Goal: Use online tool/utility: Utilize a website feature to perform a specific function

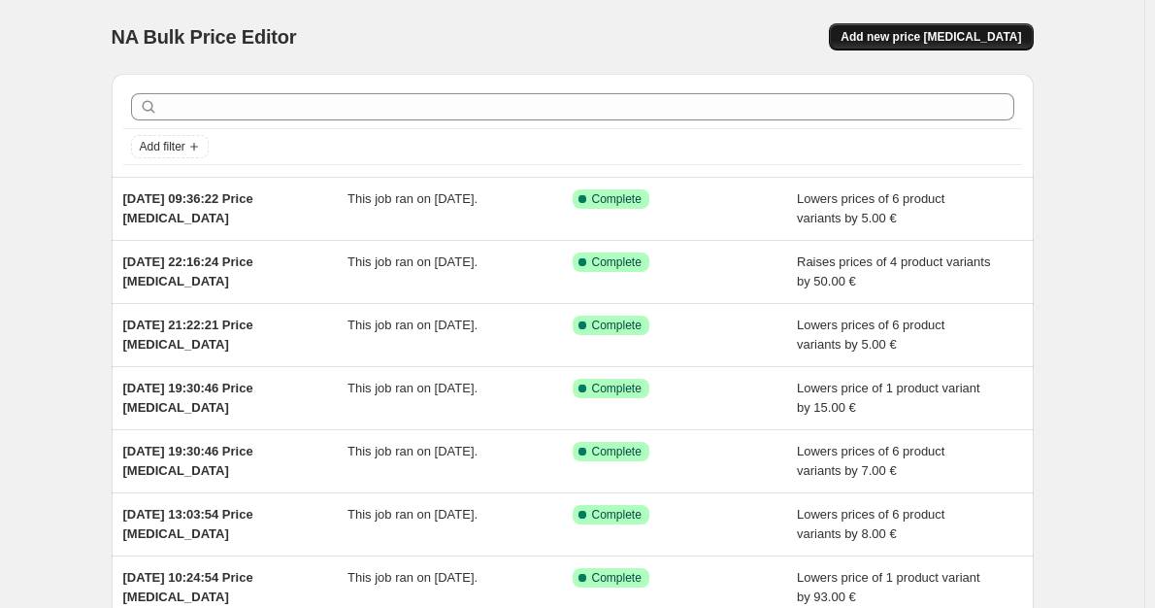
click at [889, 40] on span "Add new price [MEDICAL_DATA]" at bounding box center [931, 37] width 181 height 16
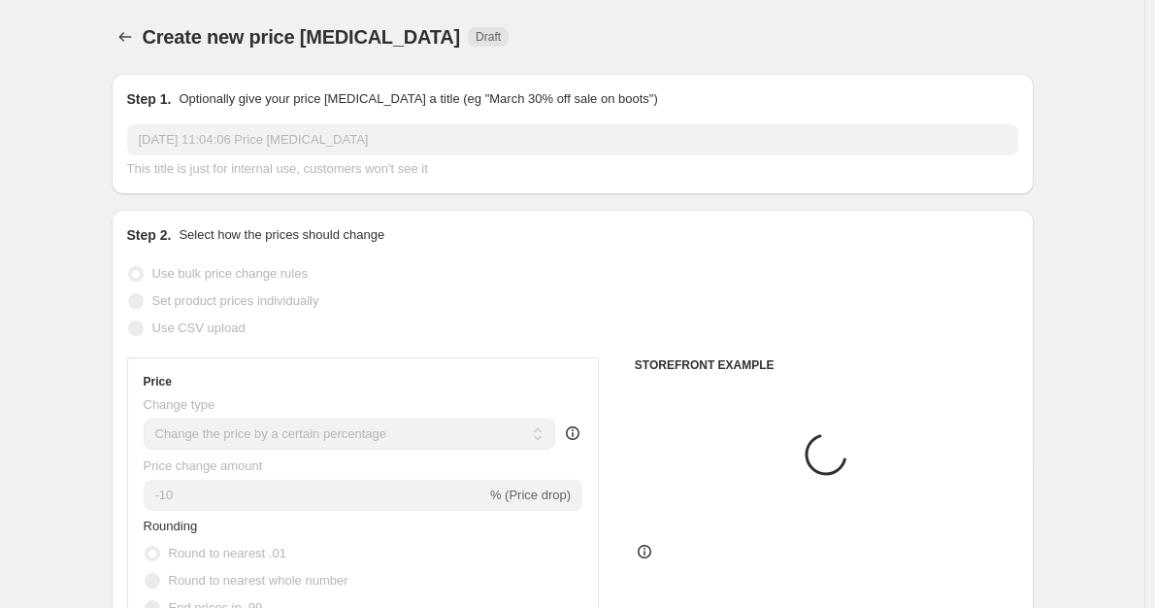
scroll to position [97, 0]
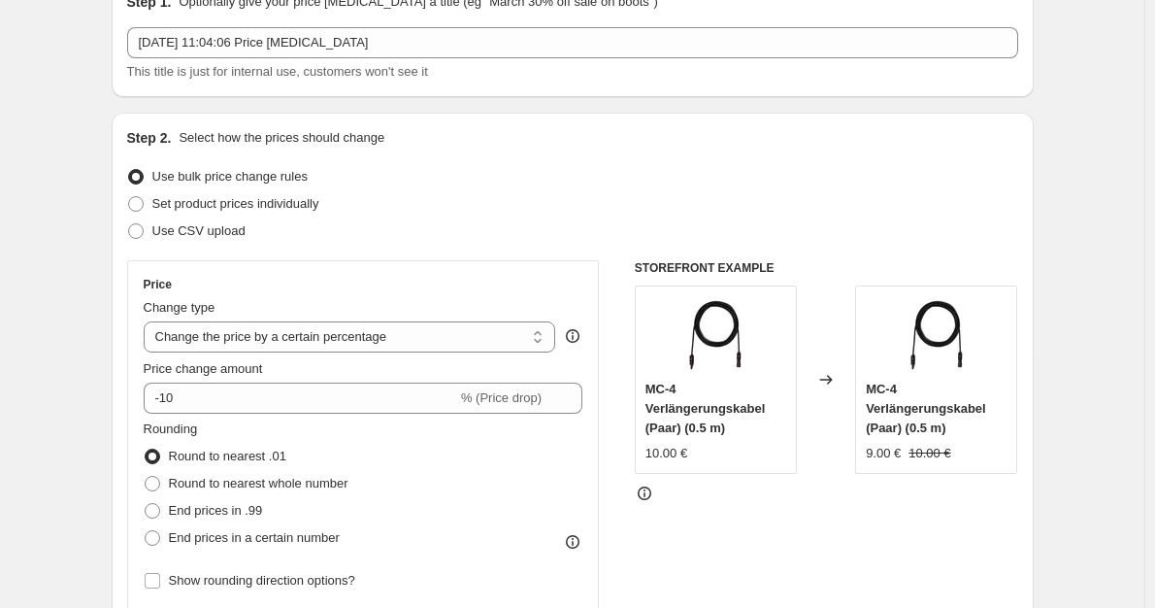
click at [335, 320] on div "Change type Change the price to a certain amount Change the price by a certain …" at bounding box center [350, 325] width 413 height 54
click at [346, 341] on select "Change the price to a certain amount Change the price by a certain amount Chang…" at bounding box center [350, 336] width 413 height 31
select select "by"
click at [148, 321] on select "Change the price to a certain amount Change the price by a certain amount Chang…" at bounding box center [350, 336] width 413 height 31
type input "-10.00"
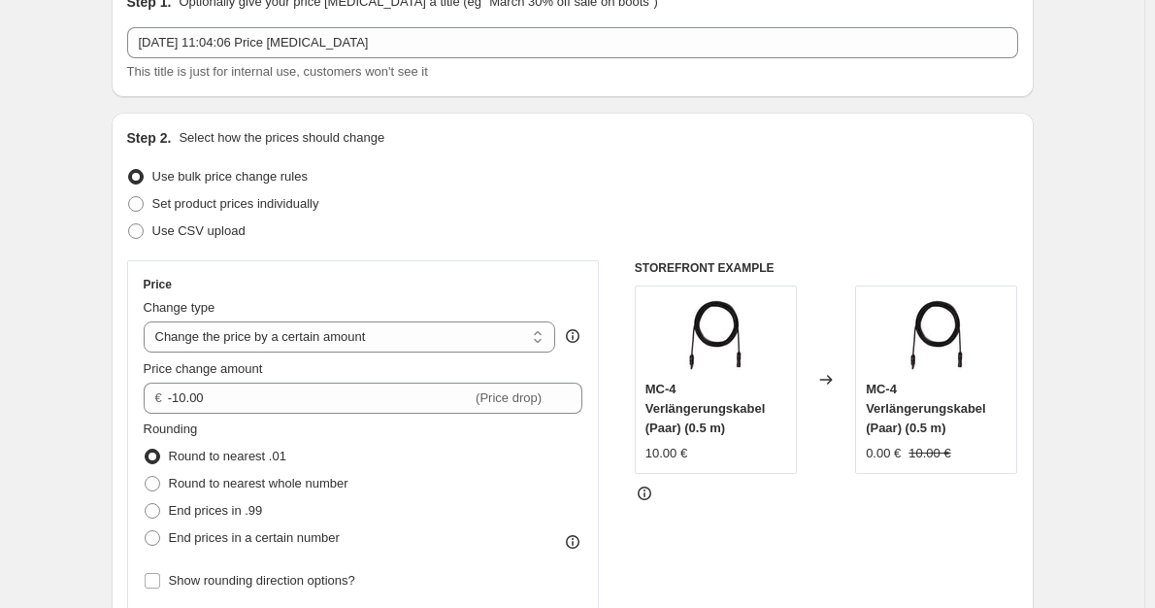
drag, startPoint x: 234, startPoint y: 484, endPoint x: 234, endPoint y: 441, distance: 43.7
click at [234, 484] on span "Round to nearest whole number" at bounding box center [259, 483] width 180 height 15
click at [146, 477] on input "Round to nearest whole number" at bounding box center [145, 476] width 1 height 1
radio input "true"
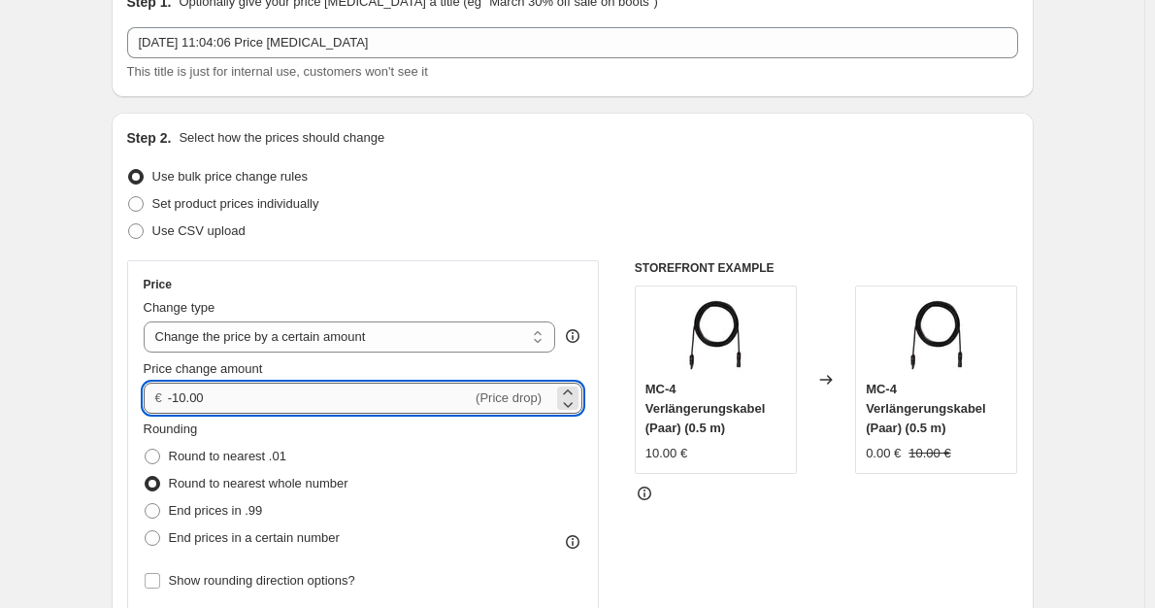
click at [180, 393] on input "-10.00" at bounding box center [320, 397] width 304 height 31
type input "-50.00"
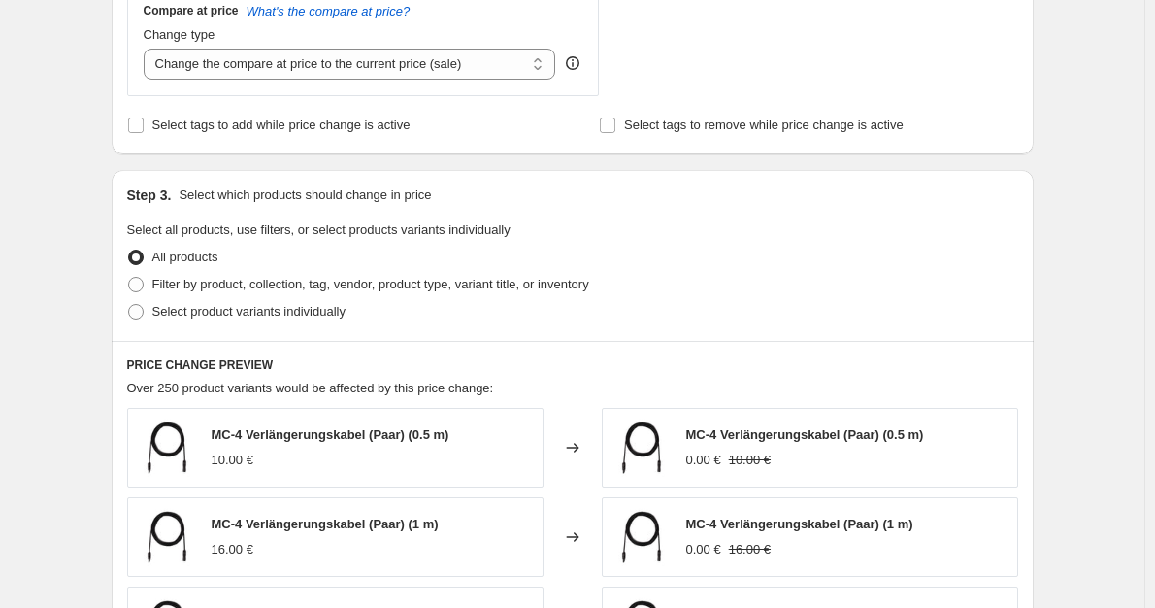
scroll to position [777, 0]
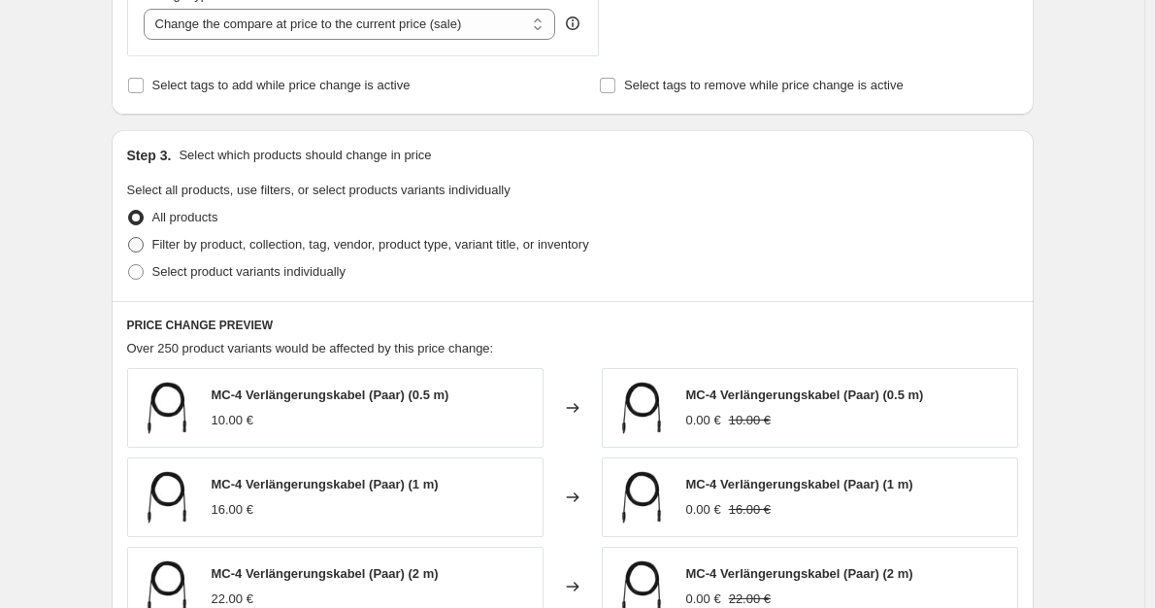
click at [281, 257] on label "Filter by product, collection, tag, vendor, product type, variant title, or inv…" at bounding box center [358, 244] width 462 height 27
click at [129, 238] on input "Filter by product, collection, tag, vendor, product type, variant title, or inv…" at bounding box center [128, 237] width 1 height 1
radio input "true"
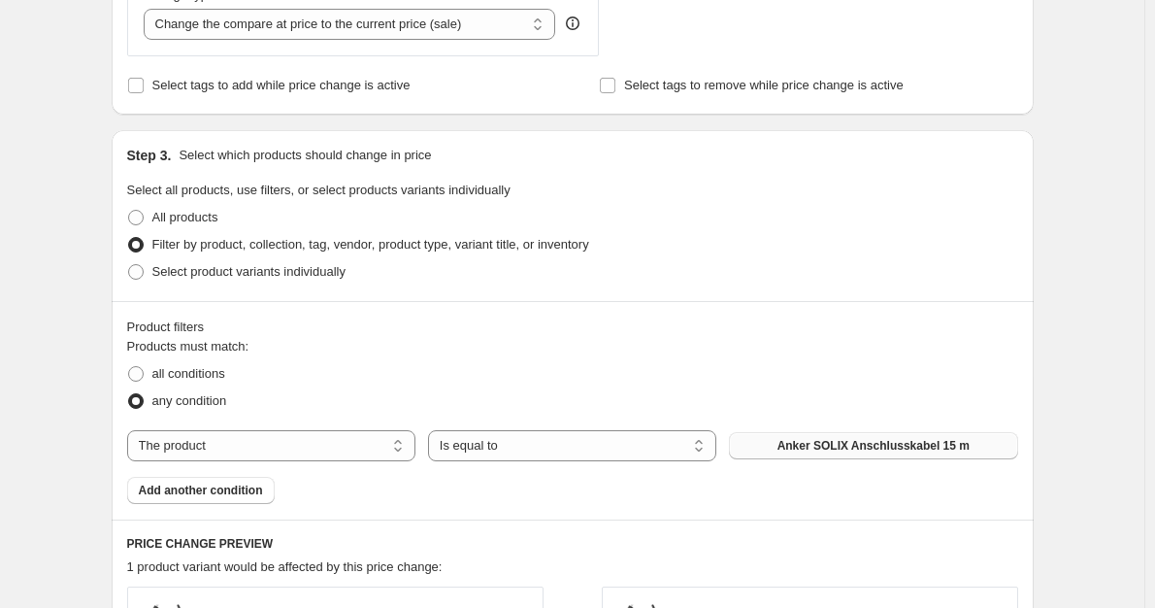
click at [906, 437] on button "Anker SOLIX Anschlusskabel 15 m" at bounding box center [873, 445] width 288 height 27
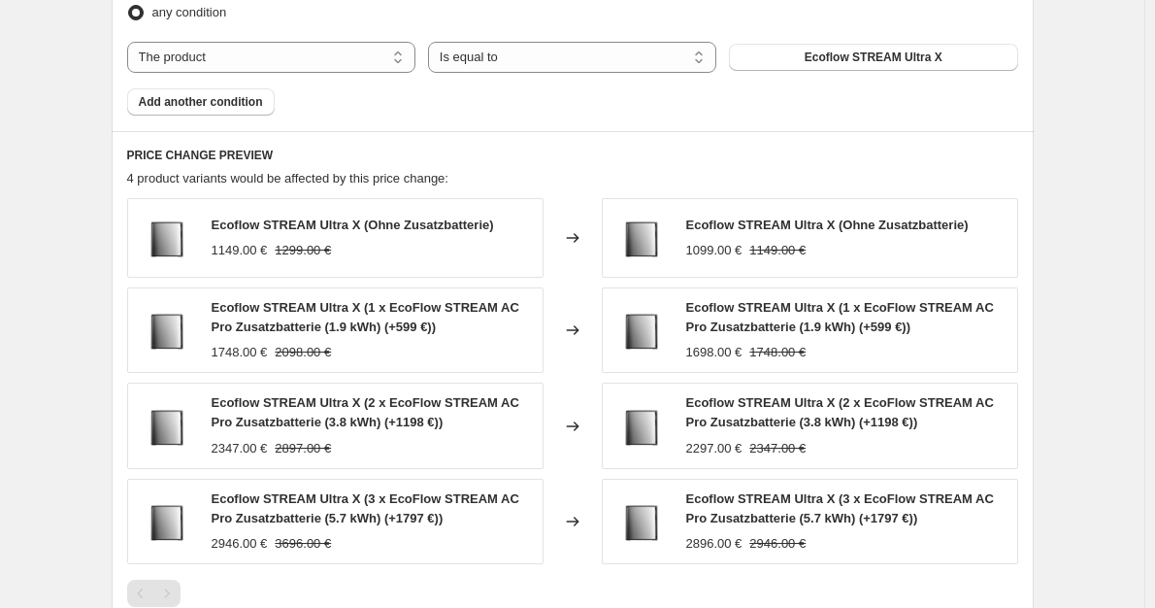
scroll to position [1481, 0]
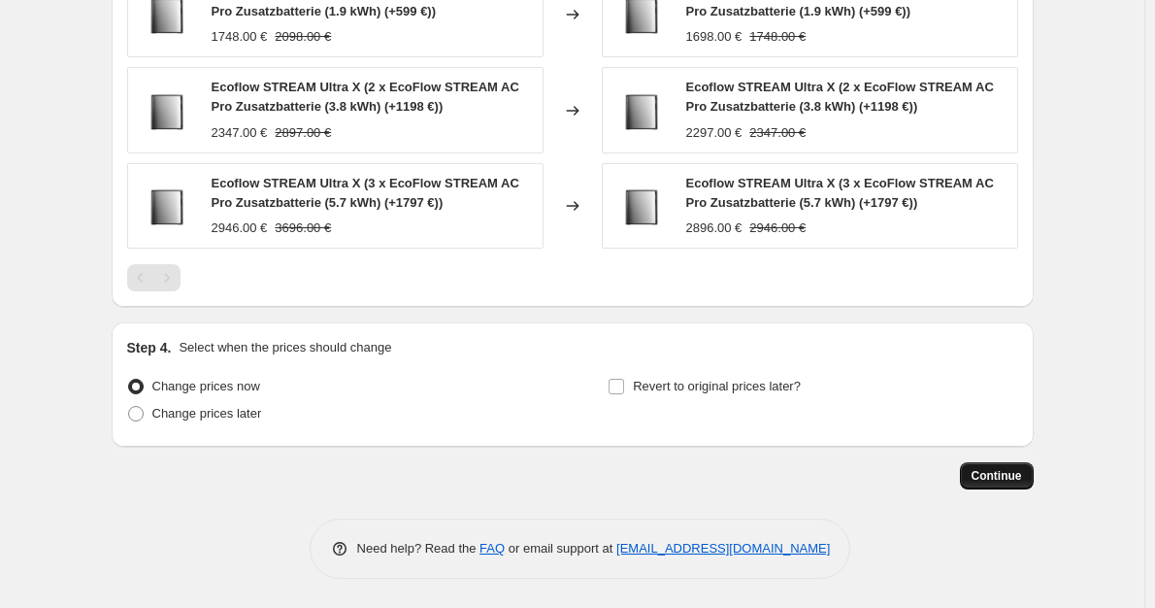
click at [971, 478] on button "Continue" at bounding box center [997, 475] width 74 height 27
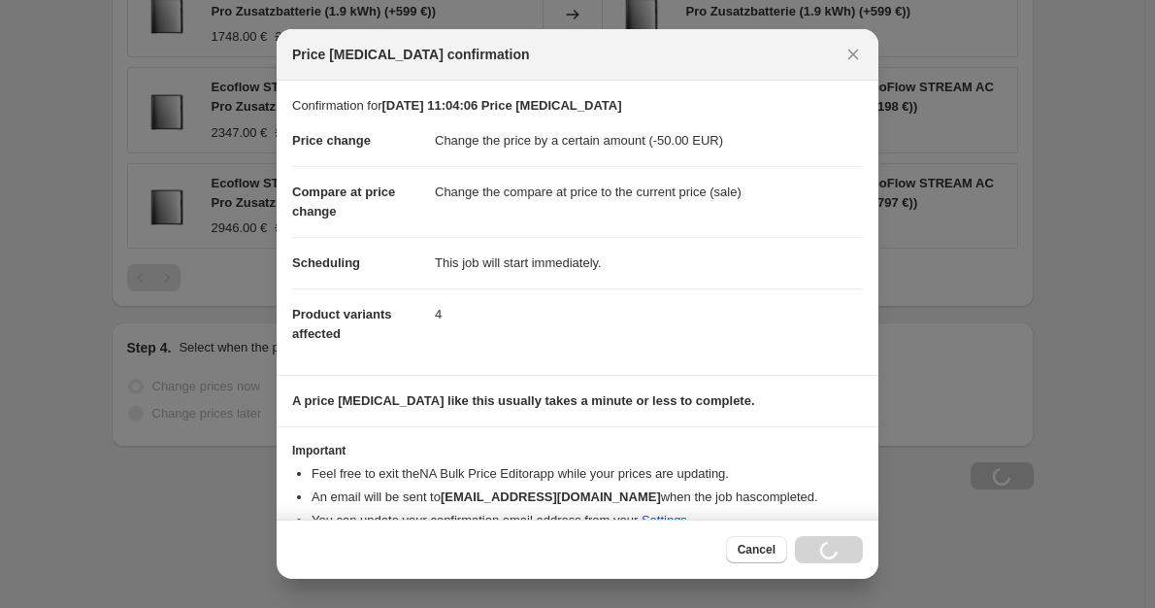
scroll to position [1481, 0]
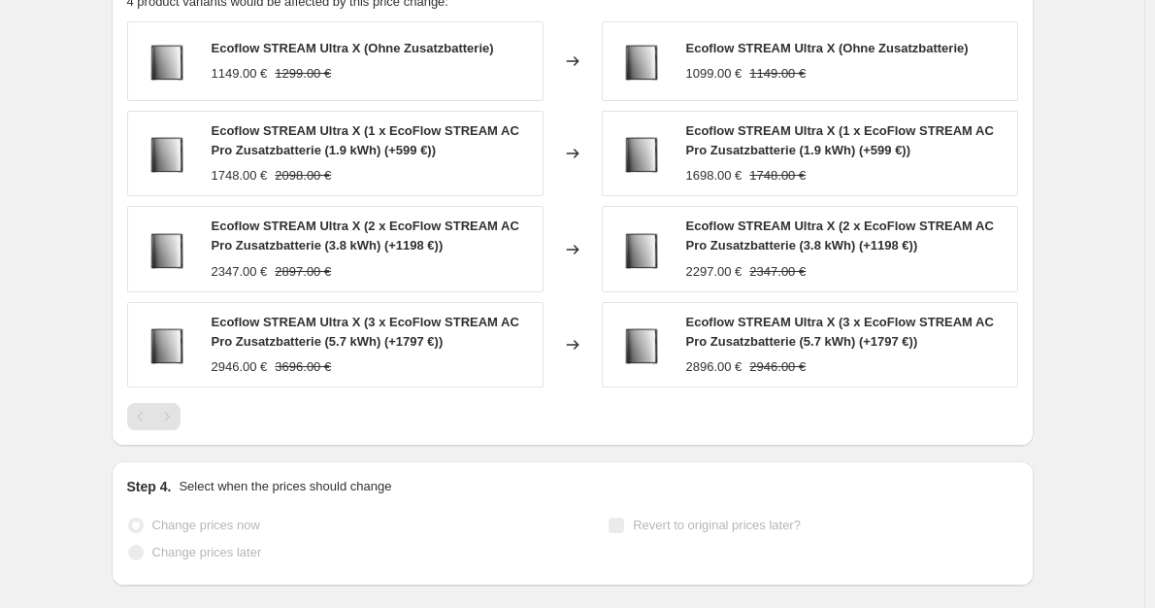
select select "by"
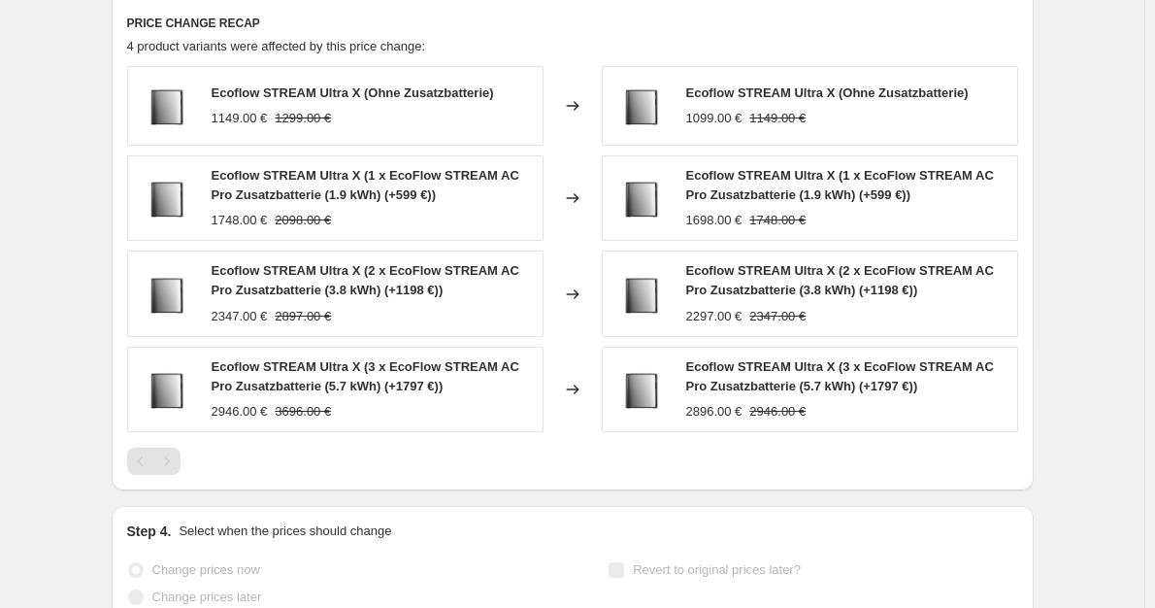
scroll to position [0, 0]
